Goal: Find contact information: Find contact information

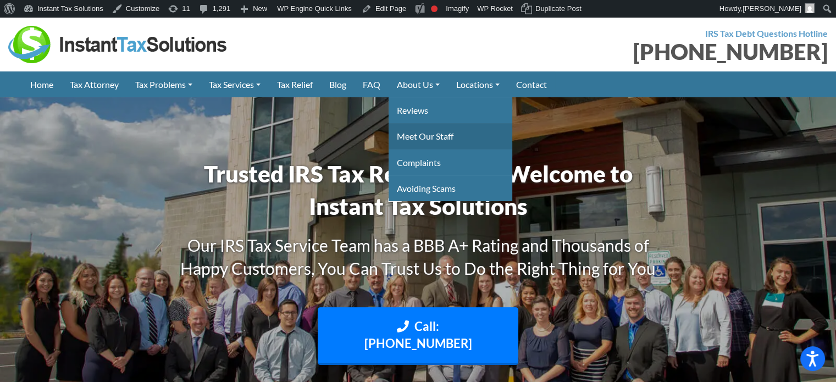
click at [435, 135] on link "Meet Our Staff" at bounding box center [451, 136] width 124 height 26
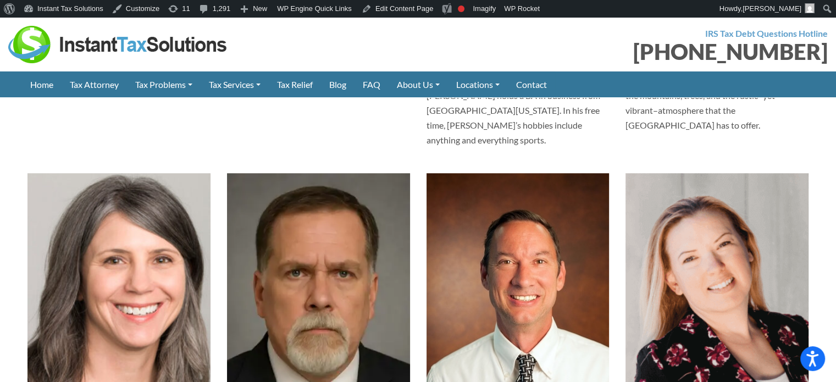
scroll to position [990, 0]
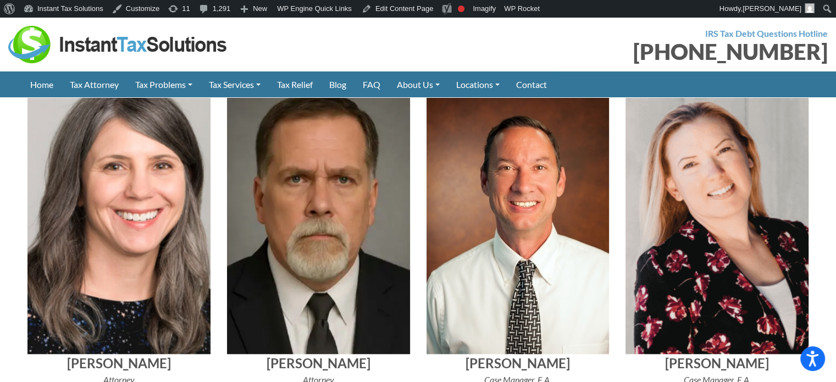
click at [537, 49] on div "[PHONE_NUMBER]" at bounding box center [628, 52] width 402 height 22
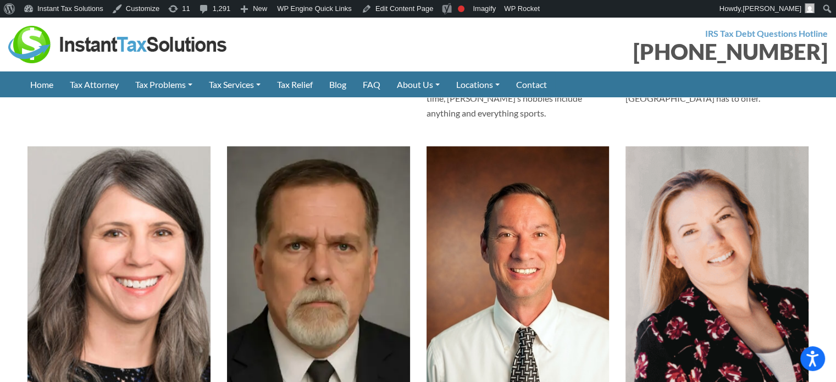
scroll to position [935, 0]
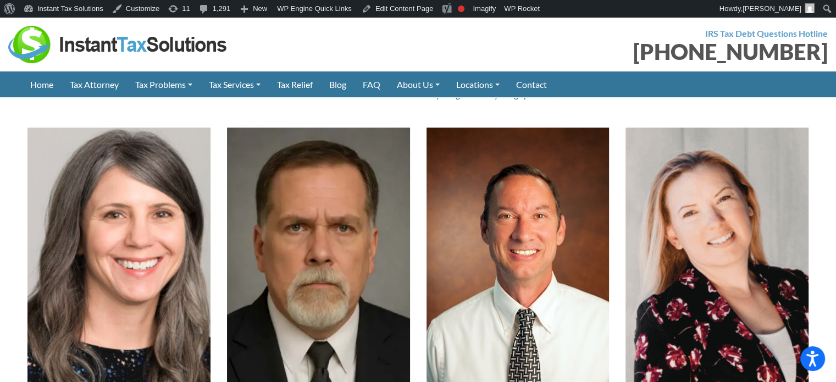
scroll to position [886, 0]
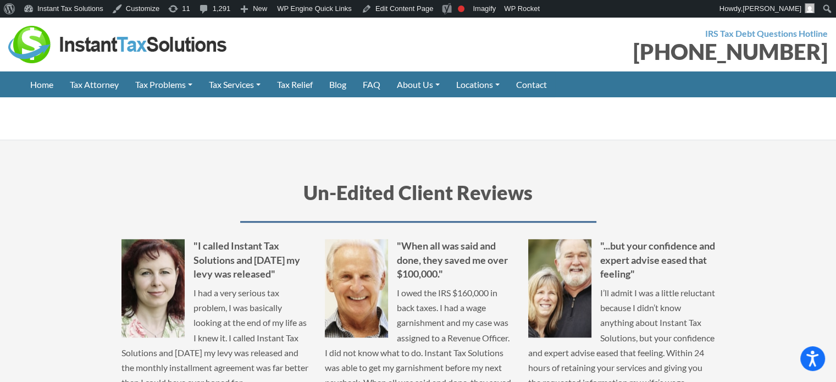
scroll to position [5168, 0]
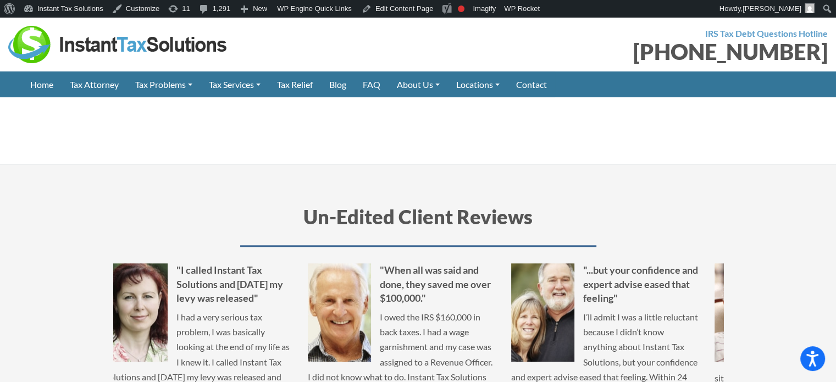
drag, startPoint x: 160, startPoint y: 244, endPoint x: 556, endPoint y: 249, distance: 396.4
click at [555, 310] on p "I’ll admit I was a little reluctant because I didn’t know anything about Instan…" at bounding box center [604, 370] width 187 height 120
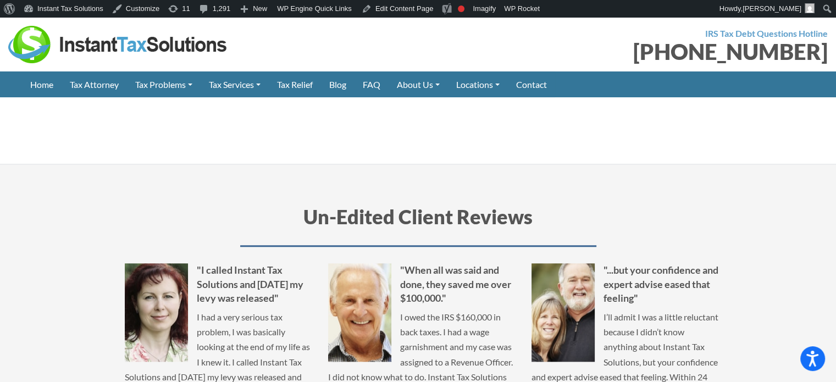
click at [379, 310] on p "I owed the IRS $160,000 in back taxes. I had a wage garnishment and my case was…" at bounding box center [421, 370] width 187 height 120
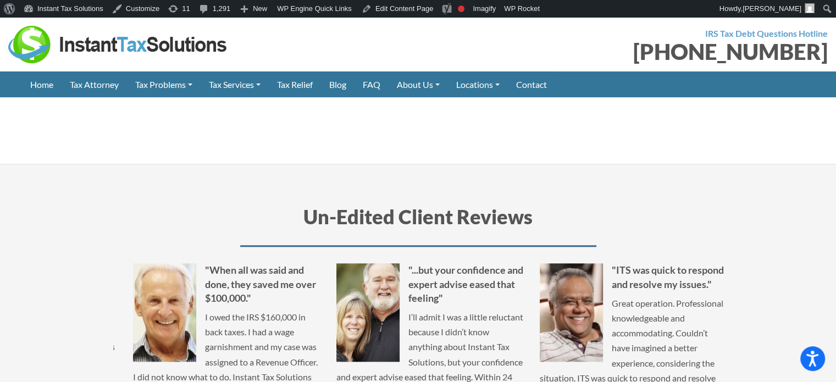
drag, startPoint x: 708, startPoint y: 224, endPoint x: 516, endPoint y: 236, distance: 192.2
click at [516, 310] on p "I’ll admit I was a little reluctant because I didn’t know anything about Instan…" at bounding box center [429, 370] width 187 height 120
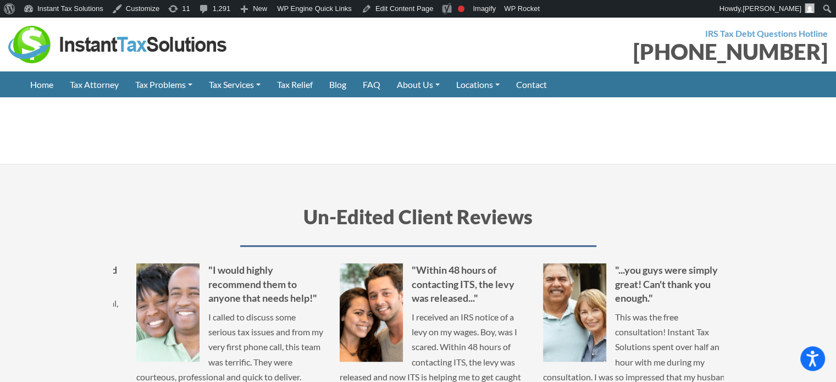
drag, startPoint x: 209, startPoint y: 174, endPoint x: 217, endPoint y: 176, distance: 8.0
click at [217, 310] on p "I called to discuss some serious tax issues and from my very first phone call, …" at bounding box center [229, 377] width 187 height 135
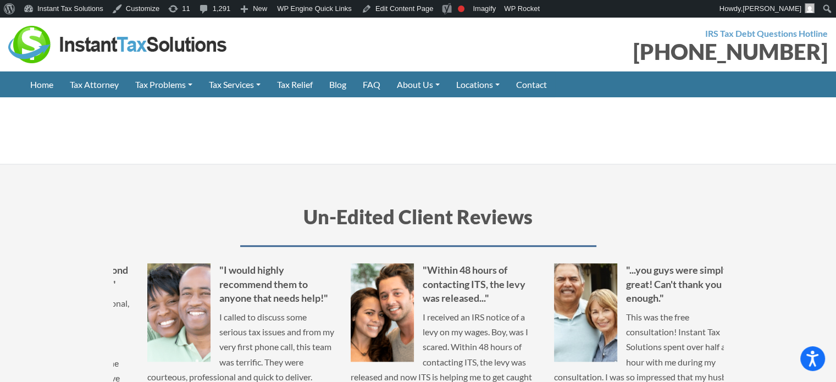
drag, startPoint x: 632, startPoint y: 165, endPoint x: 242, endPoint y: 178, distance: 390.0
click at [351, 310] on p "I received an IRS notice of a levy on my wages. Boy, was I scared. Within 48 ho…" at bounding box center [444, 355] width 187 height 90
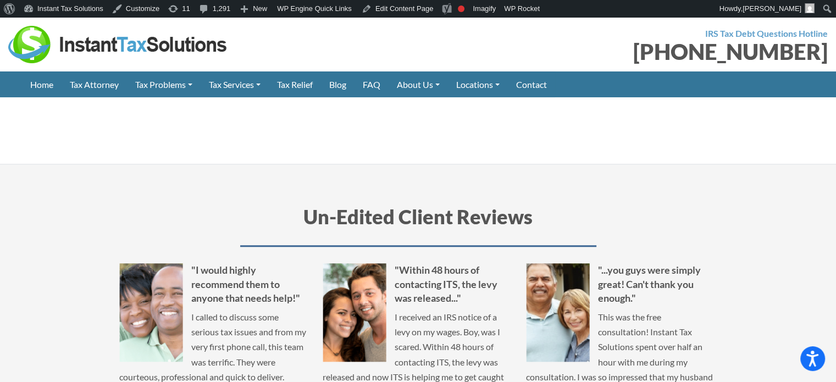
drag, startPoint x: 662, startPoint y: 175, endPoint x: 428, endPoint y: 174, distance: 233.6
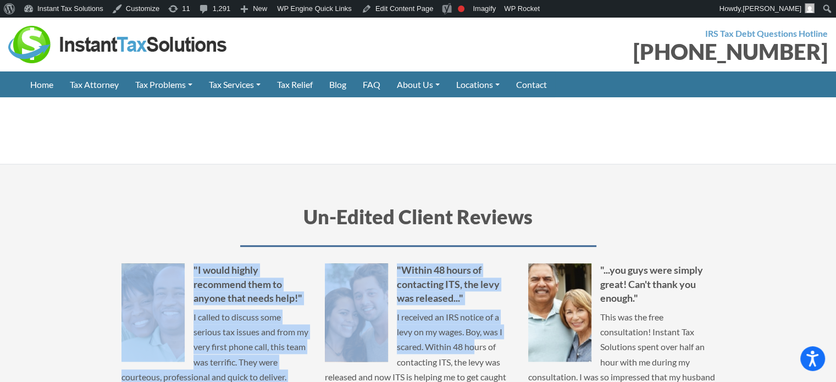
drag, startPoint x: 749, startPoint y: 181, endPoint x: 460, endPoint y: 184, distance: 289.7
click at [465, 188] on section "Un-Edited Client Reviews "The entire staff was very helpful and courteous throu…" at bounding box center [418, 375] width 836 height 422
